Goal: Transaction & Acquisition: Purchase product/service

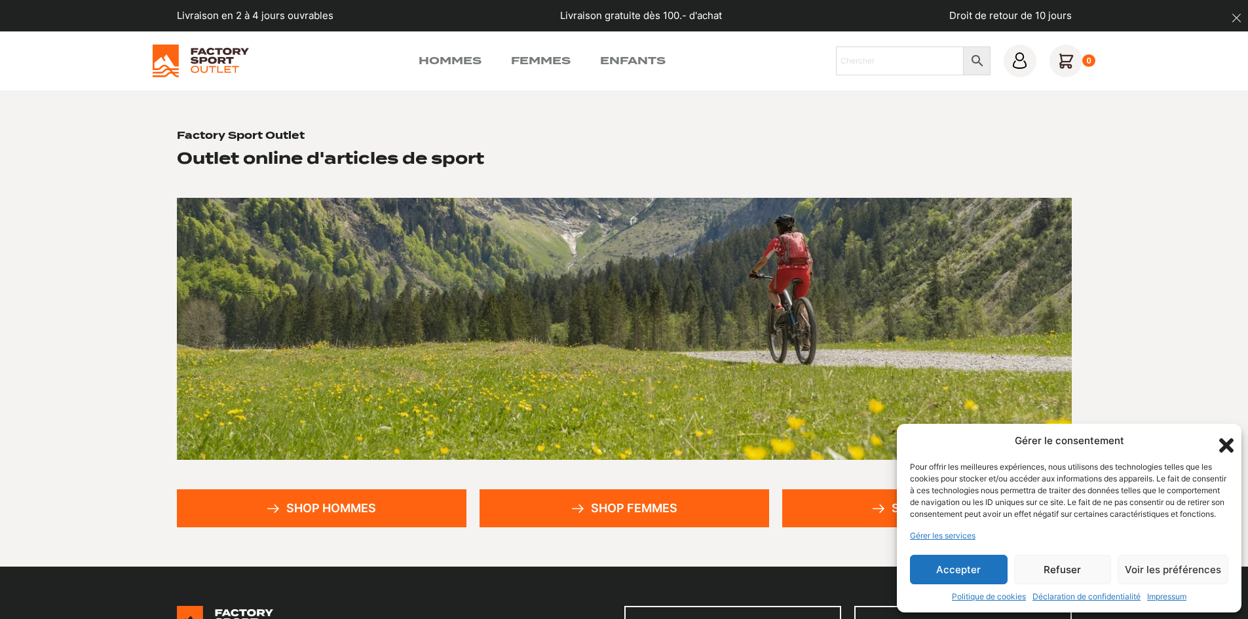
click at [327, 507] on link "Shop hommes" at bounding box center [322, 508] width 290 height 38
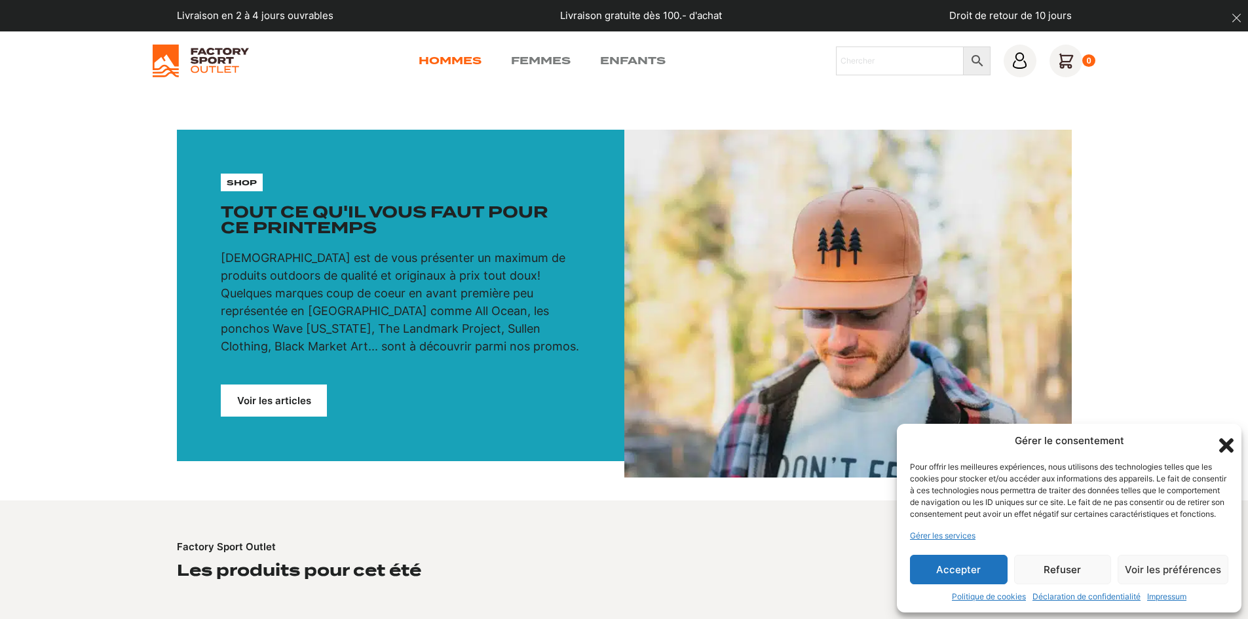
click at [446, 56] on link "Hommes" at bounding box center [450, 61] width 63 height 16
click at [278, 396] on link "Voir les articles" at bounding box center [274, 400] width 106 height 32
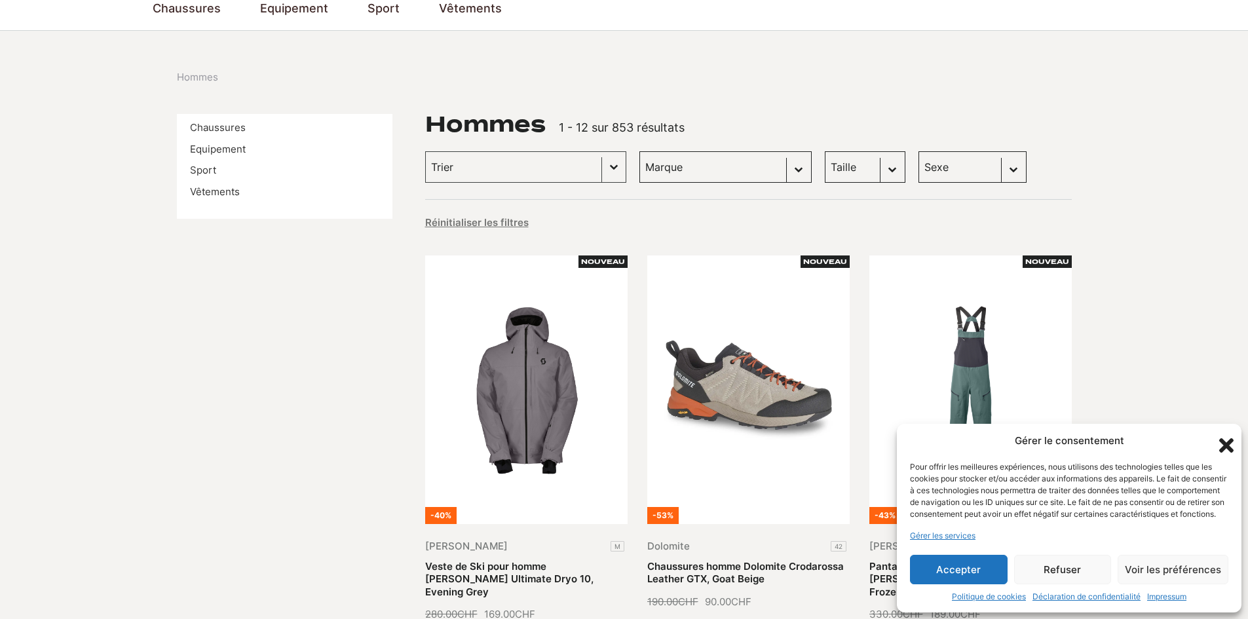
scroll to position [66, 0]
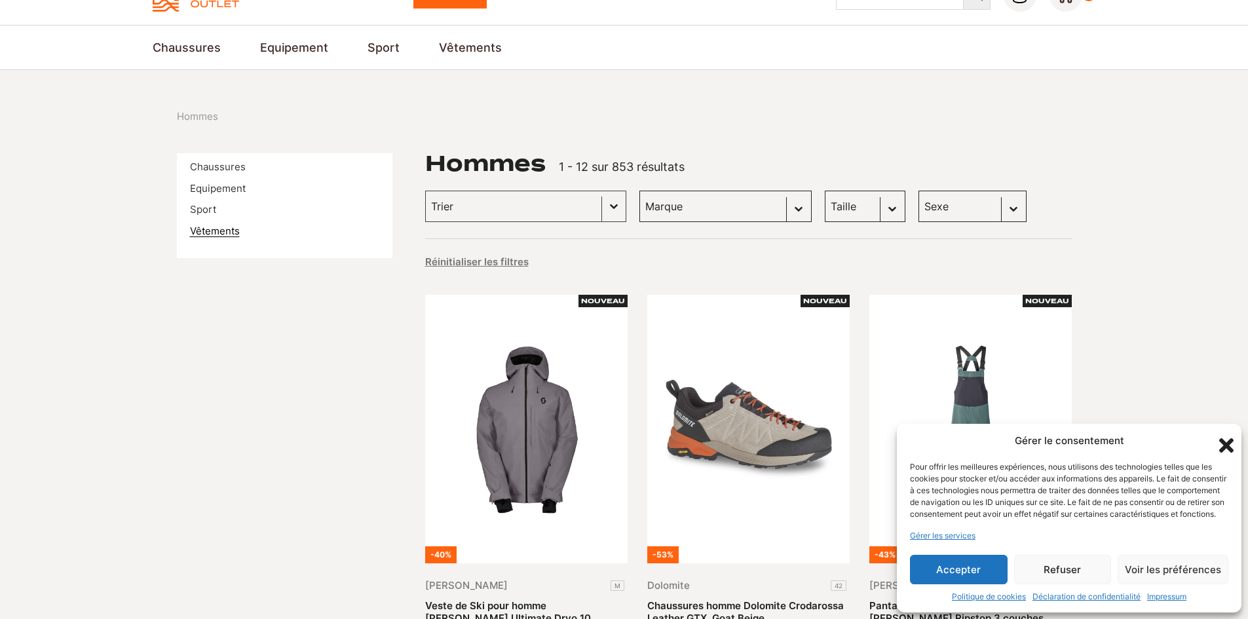
click at [213, 229] on link "Vêtements" at bounding box center [215, 231] width 50 height 12
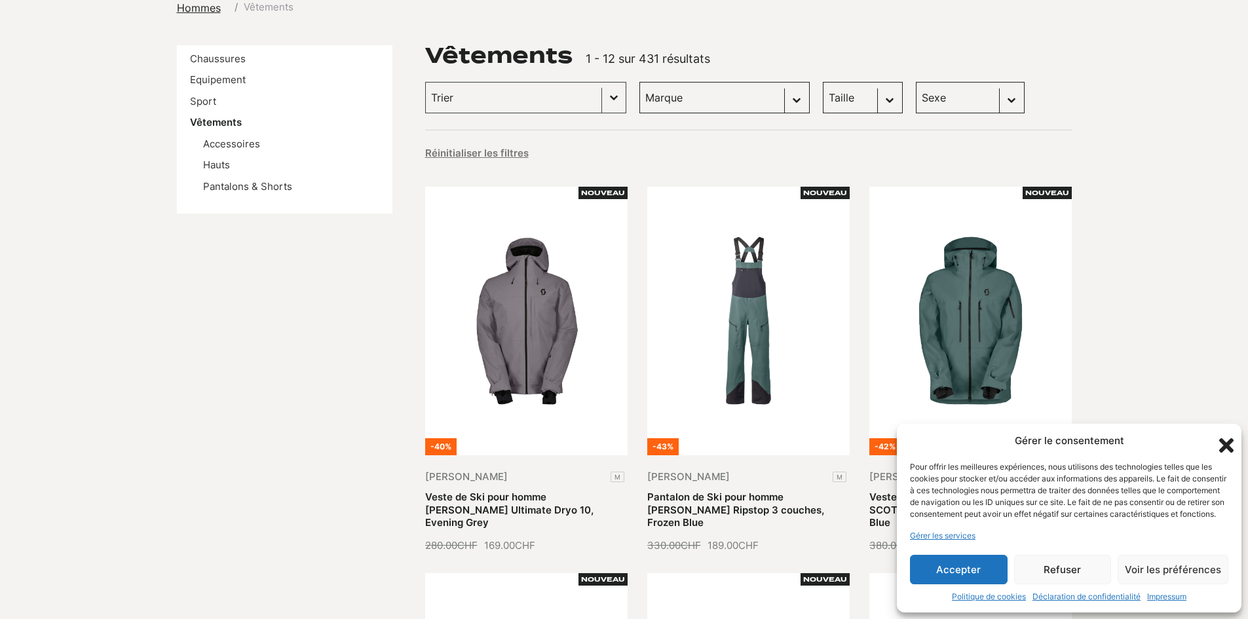
scroll to position [66, 0]
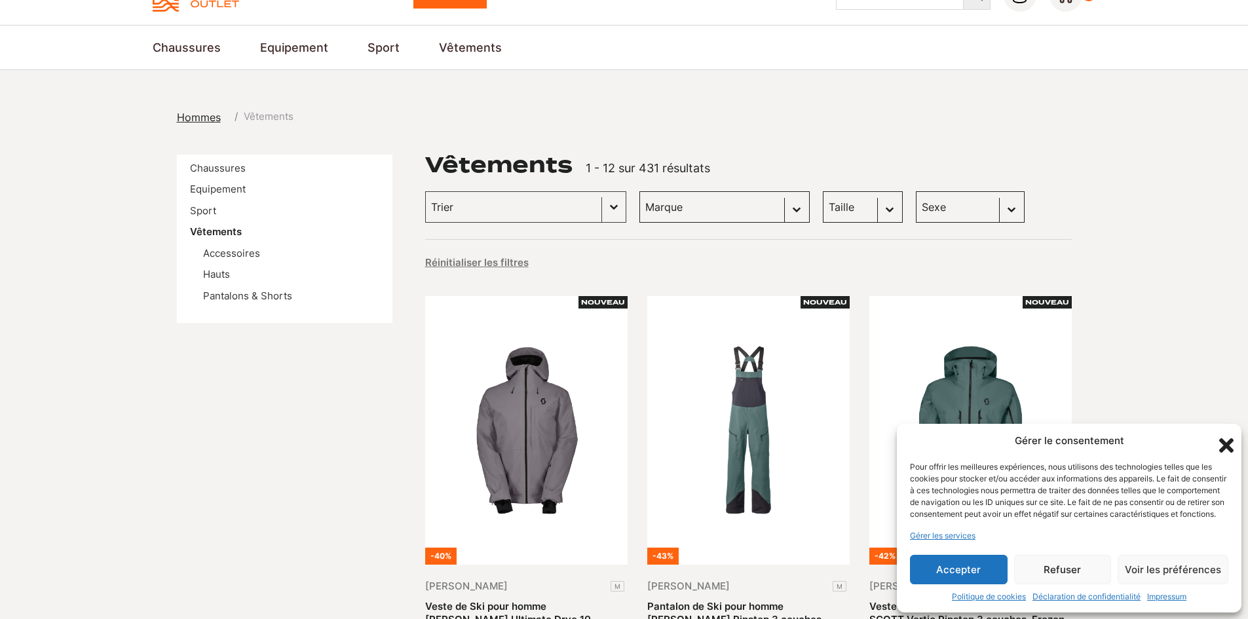
click at [871, 208] on select "Taille M (43) L (42) XL (22) S (16) L/XL (10) XXL (8) XS/S (6) 32 (2) 37-41 (2)…" at bounding box center [863, 206] width 80 height 31
select select "xxxl"
click at [823, 191] on select "Taille M (43) L (42) XL (22) S (16) L/XL (10) XXL (8) XS/S (6) 32 (2) 37-41 (2)…" at bounding box center [863, 206] width 80 height 31
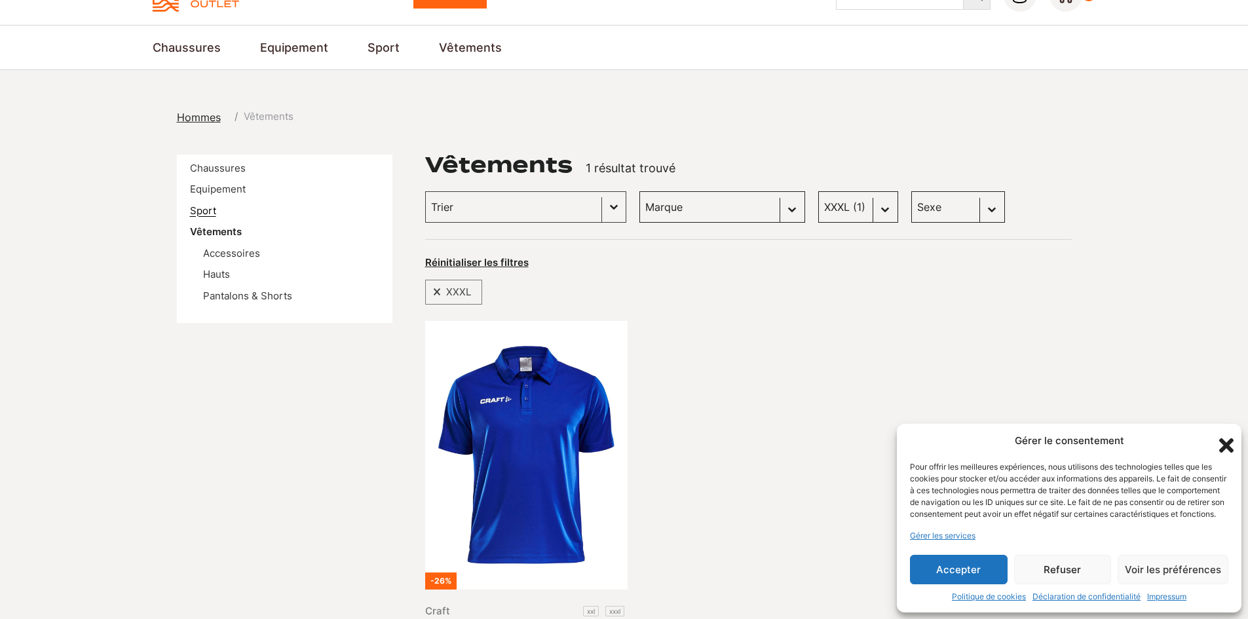
click at [198, 212] on link "Sport" at bounding box center [203, 210] width 26 height 12
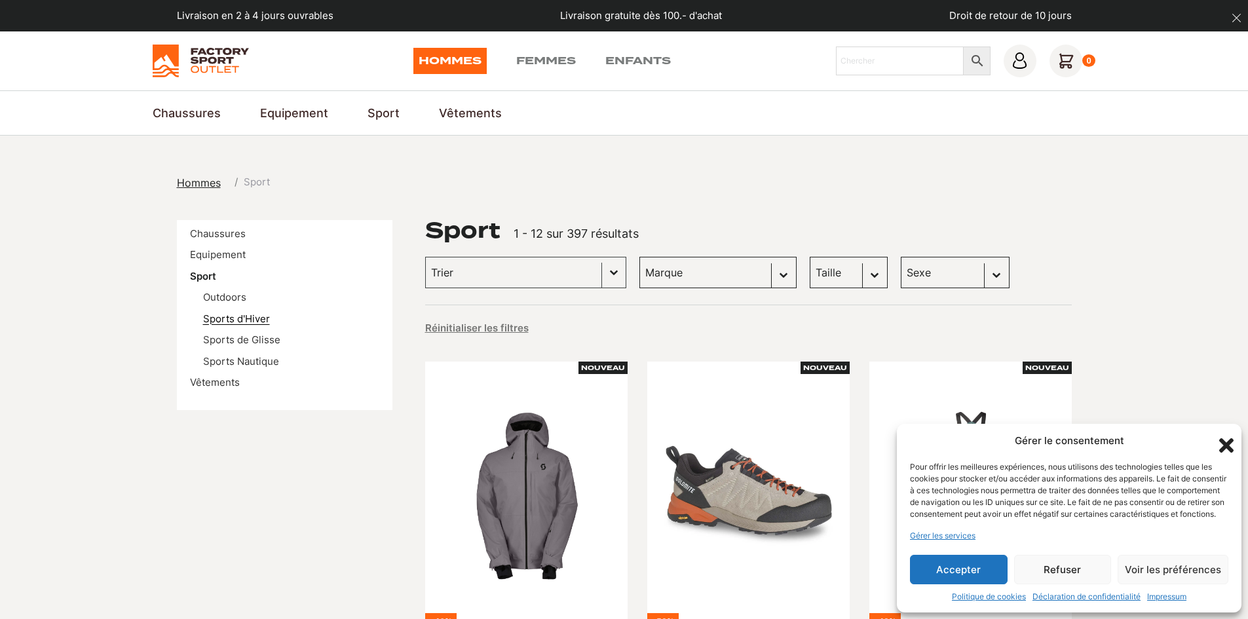
click at [259, 317] on link "Sports d'Hiver" at bounding box center [236, 318] width 67 height 12
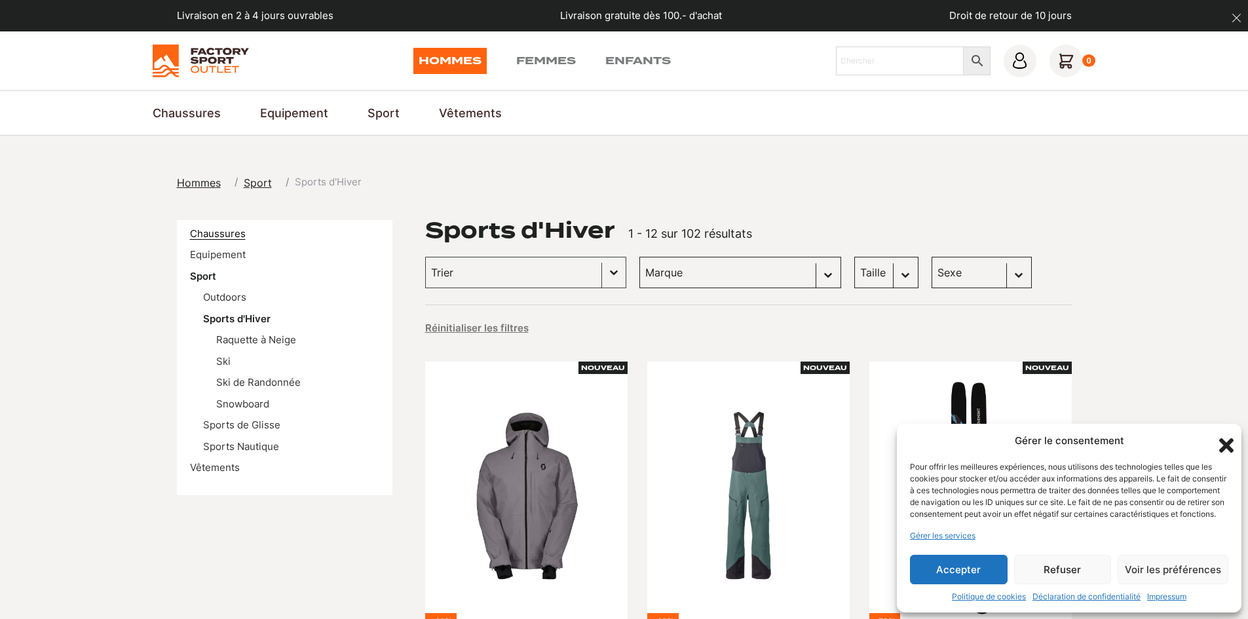
click at [227, 233] on link "Chaussures" at bounding box center [218, 233] width 56 height 12
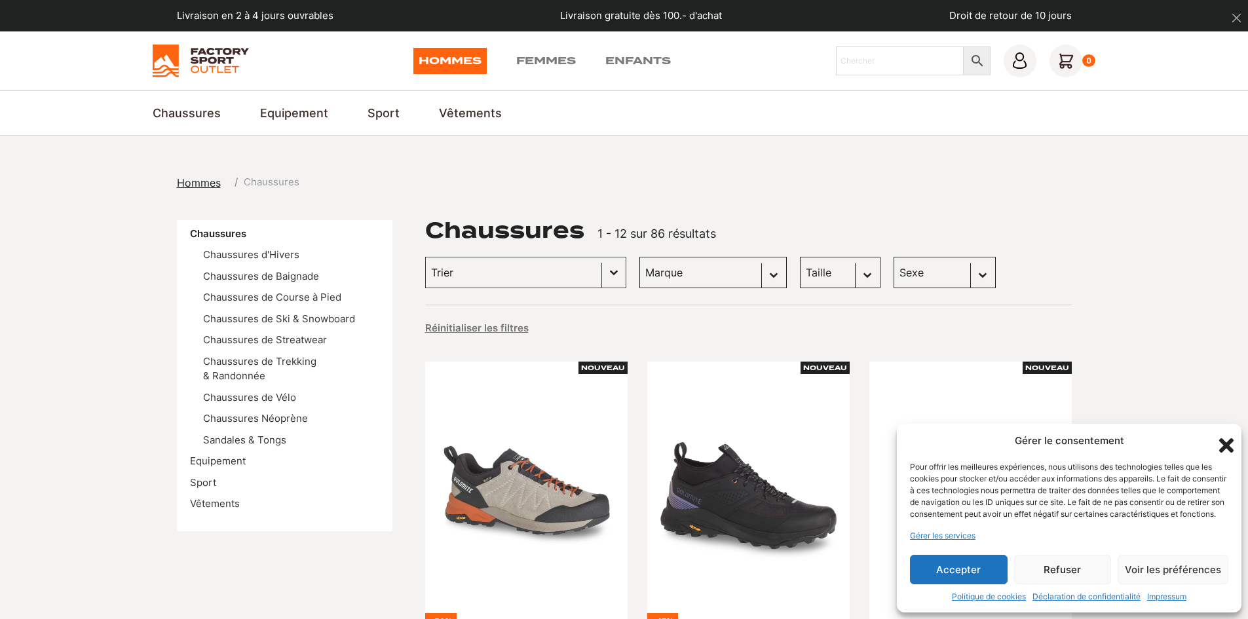
click at [849, 272] on select "Taille 45 (4) 40.5 (3) 42 (3) 43 (3) 41 (2) 42.5 (2) 43.5 (2) 44 (2) 45.5 (2) 4…" at bounding box center [840, 272] width 81 height 31
select select "44"
click at [800, 257] on select "Taille 45 (4) 40.5 (3) 42 (3) 43 (3) 41 (2) 42.5 (2) 43.5 (2) 44 (2) 45.5 (2) 4…" at bounding box center [840, 272] width 81 height 31
